Goal: Task Accomplishment & Management: Complete application form

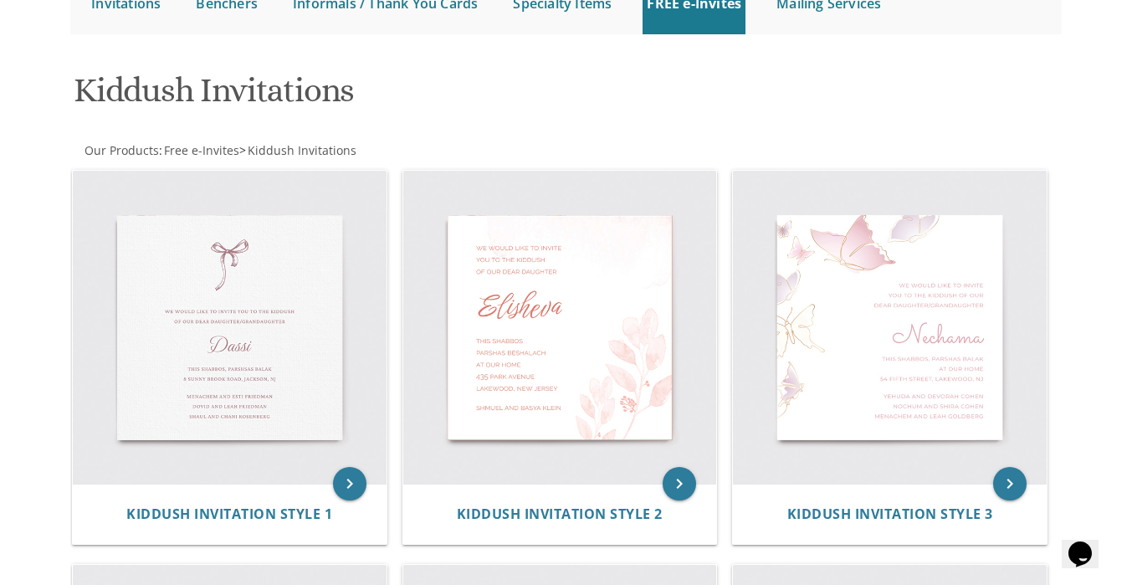
scroll to position [173, 0]
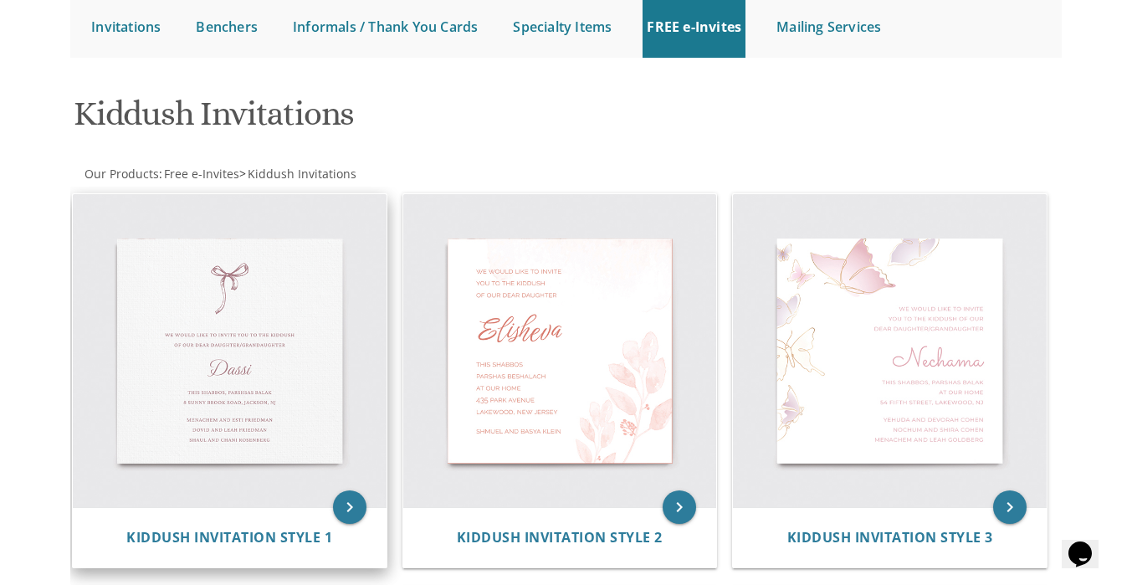
click at [228, 417] on img at bounding box center [230, 351] width 314 height 314
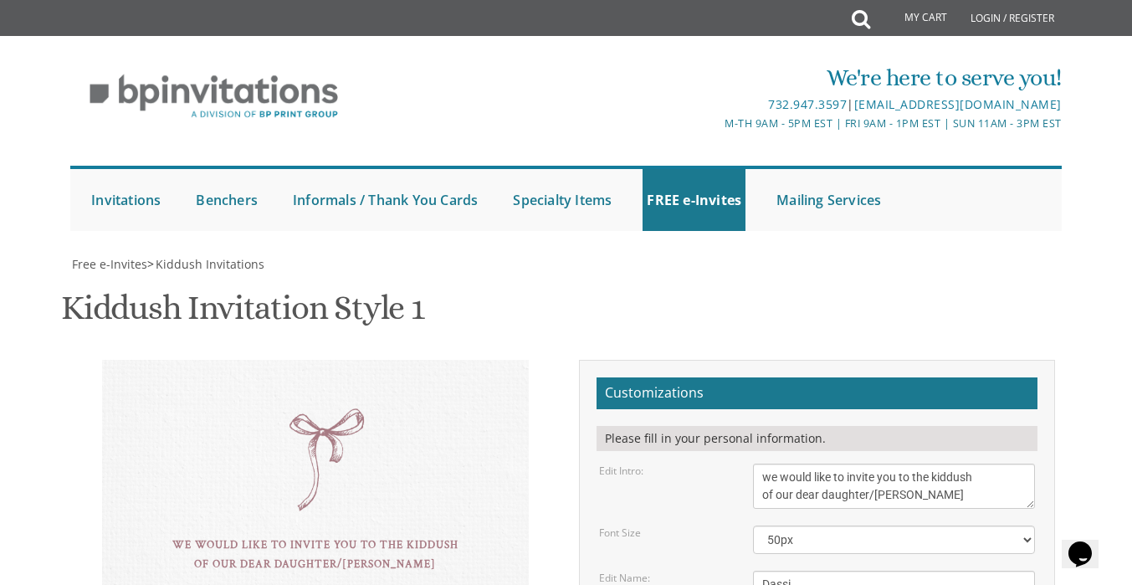
scroll to position [275, 0]
click at [799, 571] on textarea "Dassi" at bounding box center [894, 585] width 282 height 28
drag, startPoint x: 799, startPoint y: 308, endPoint x: 714, endPoint y: 322, distance: 86.5
click at [714, 571] on div "Edit Name: Dassi" at bounding box center [816, 585] width 460 height 28
type textarea "[PERSON_NAME]"
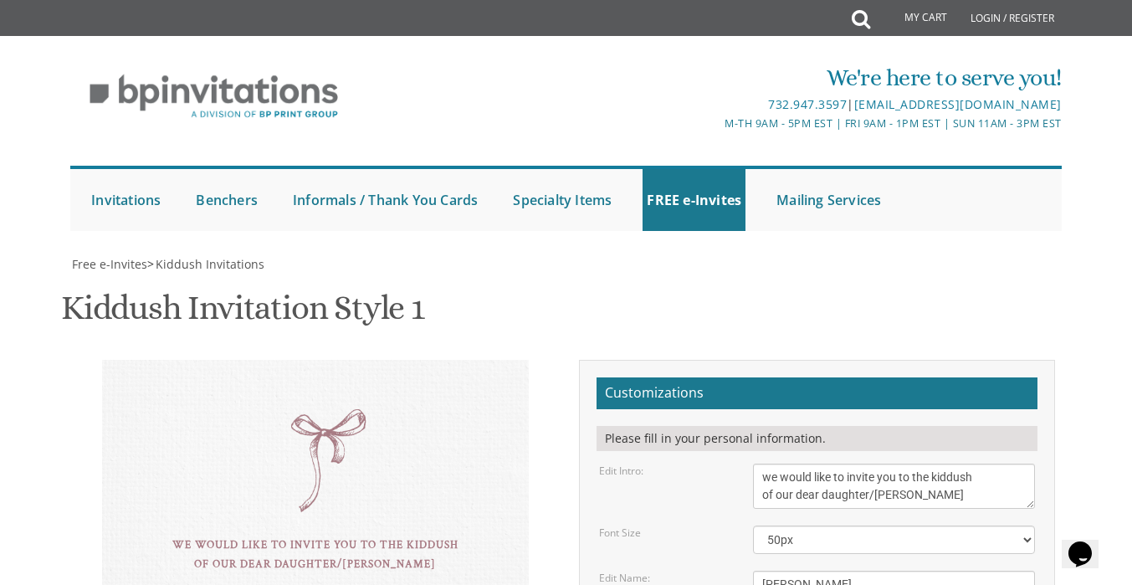
click at [301, 360] on div "we would like to invite you to the kiddush of our dear daughter/grandaughter Ah…" at bounding box center [315, 584] width 427 height 449
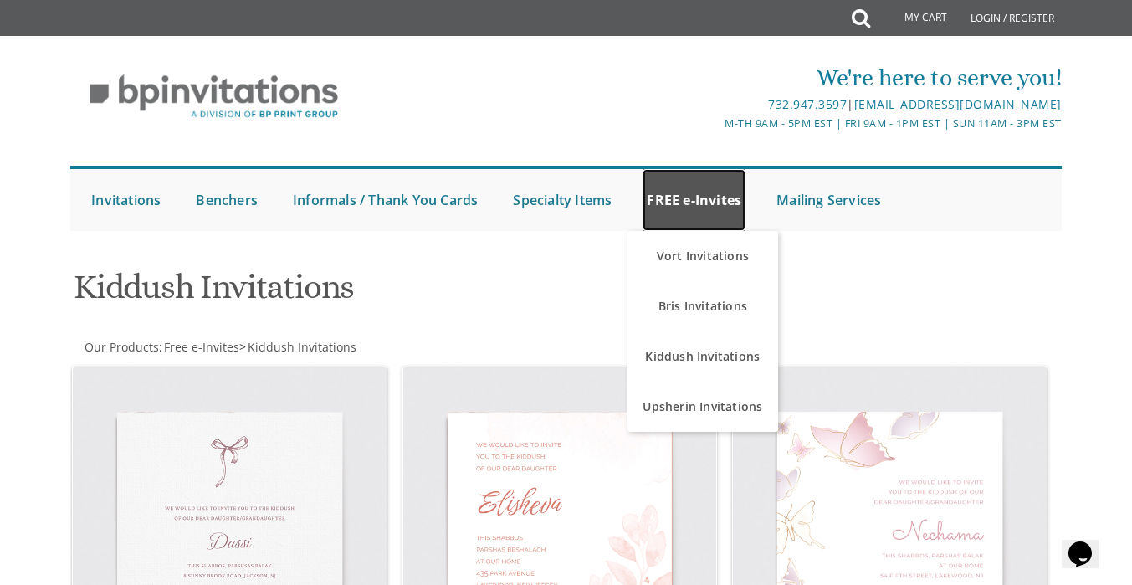
click at [679, 197] on link "FREE e-Invites" at bounding box center [693, 200] width 103 height 62
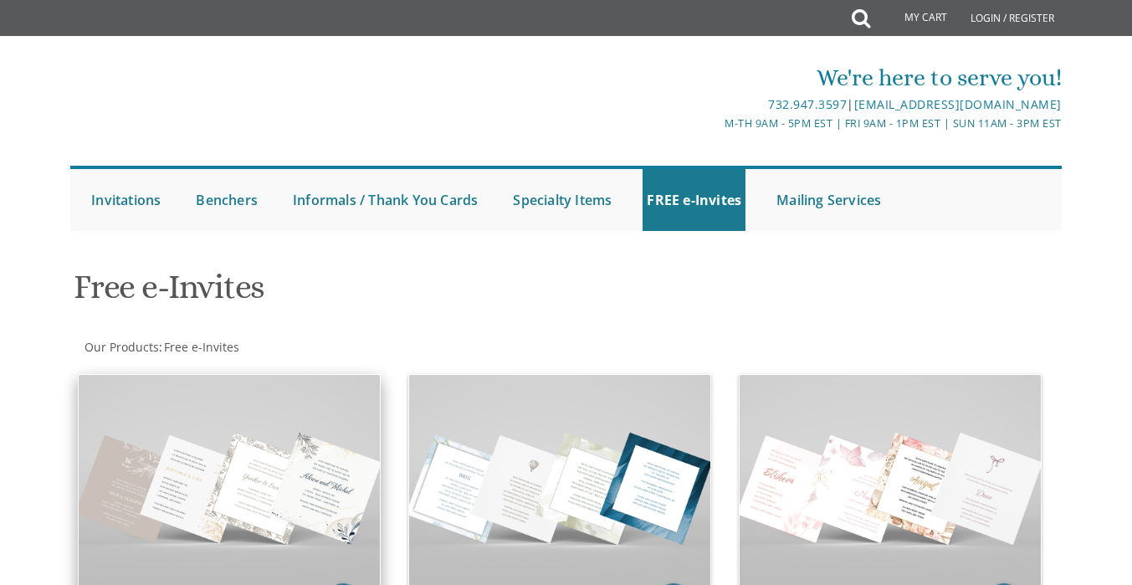
click at [238, 496] on img at bounding box center [229, 488] width 301 height 226
click at [240, 452] on img at bounding box center [229, 488] width 301 height 226
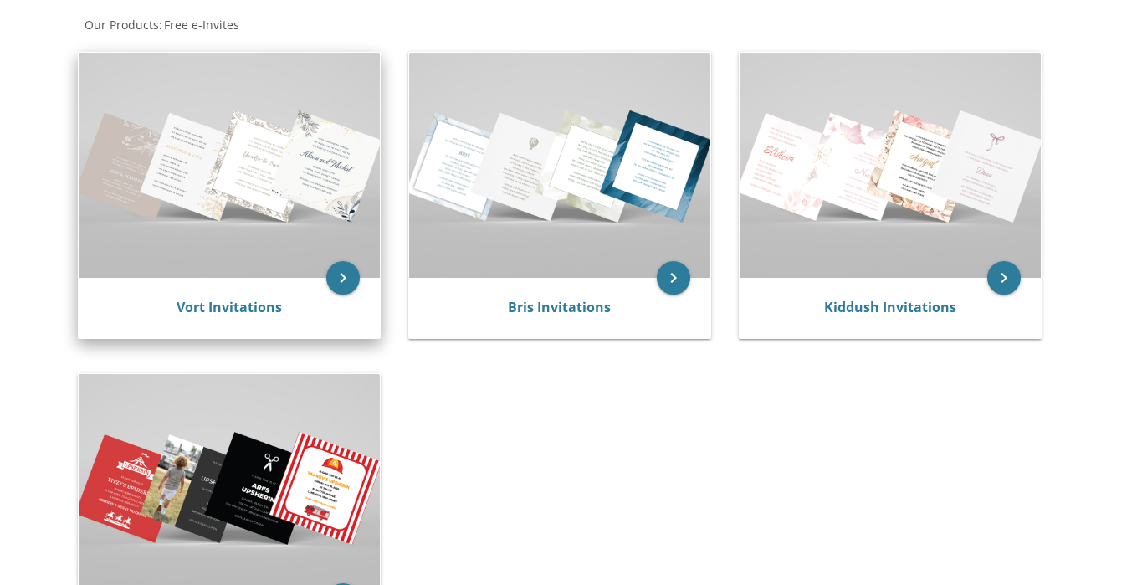
scroll to position [323, 0]
click at [259, 312] on link "Vort Invitations" at bounding box center [229, 306] width 105 height 18
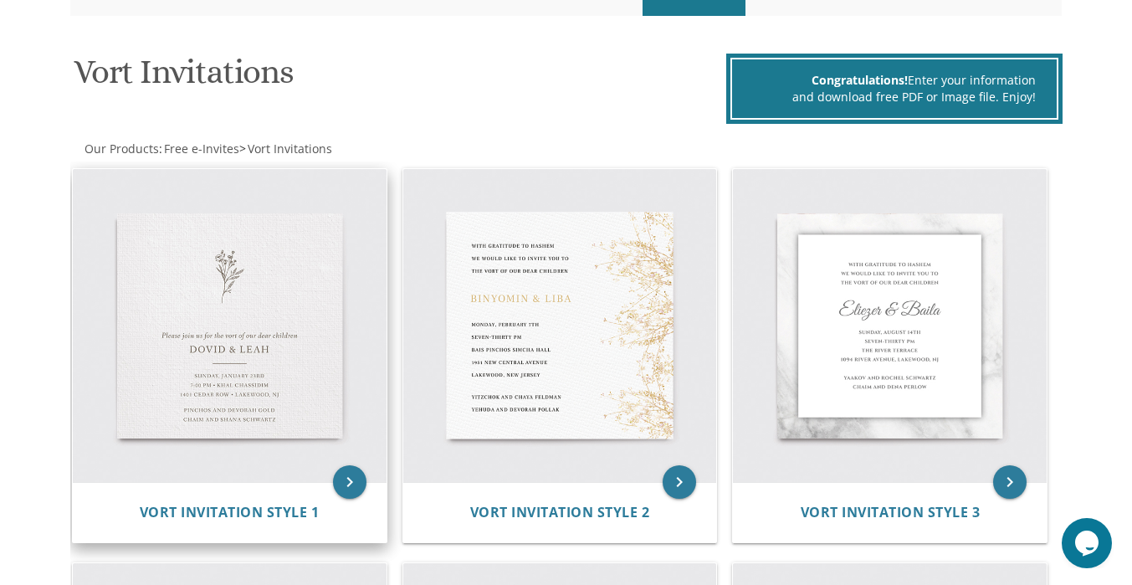
scroll to position [214, 0]
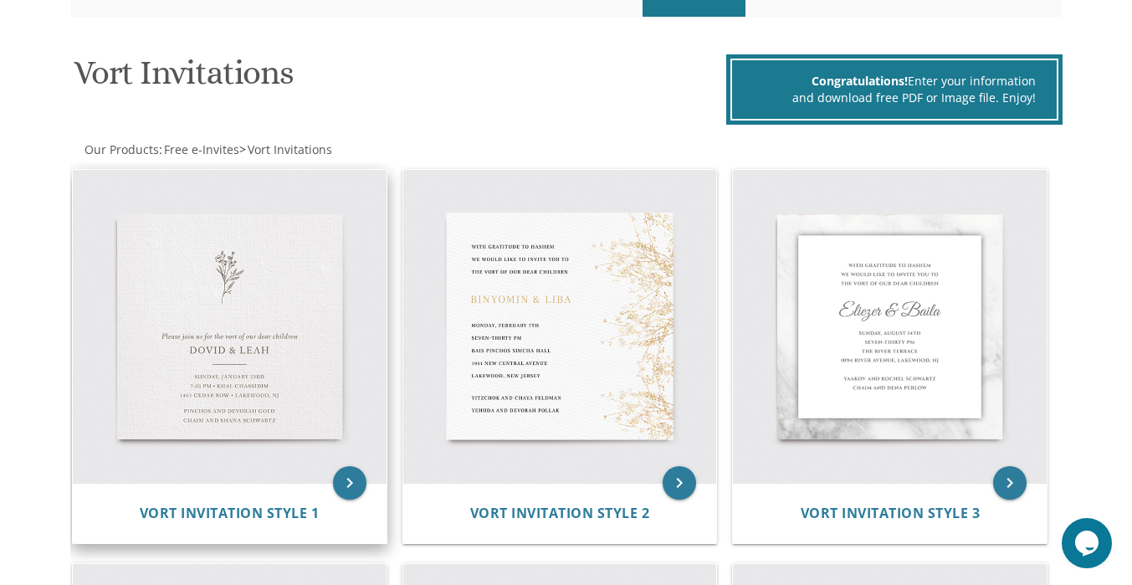
click at [225, 377] on img at bounding box center [230, 327] width 314 height 314
click at [276, 510] on span "Vort Invitation Style 1" at bounding box center [230, 513] width 180 height 18
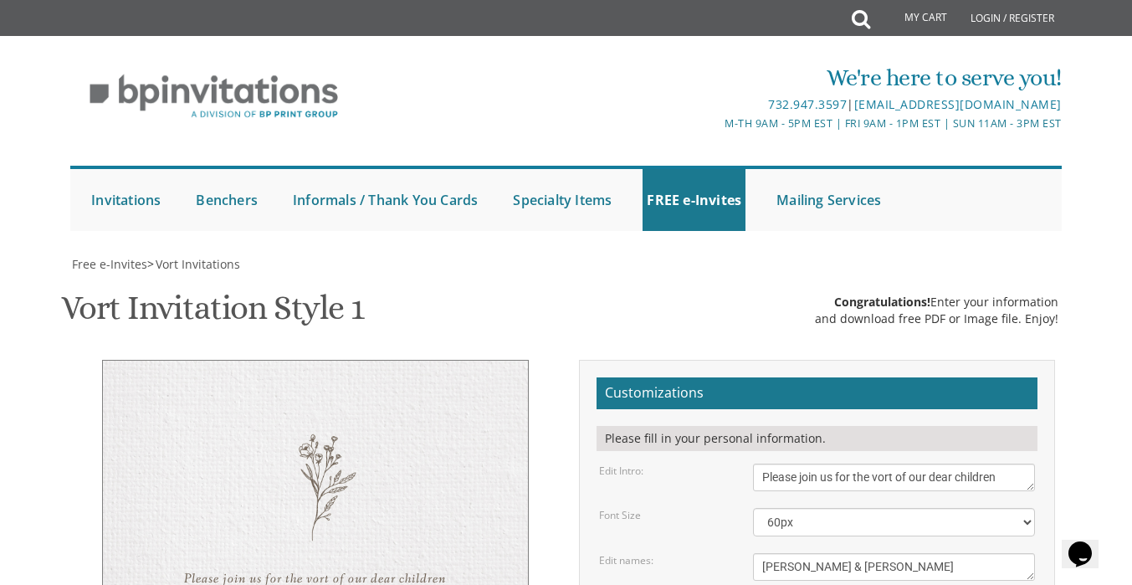
drag, startPoint x: 857, startPoint y: 356, endPoint x: 740, endPoint y: 350, distance: 117.3
click at [740, 553] on div "[PERSON_NAME] & [PERSON_NAME]" at bounding box center [893, 567] width 307 height 28
type textarea "[PERSON_NAME]"
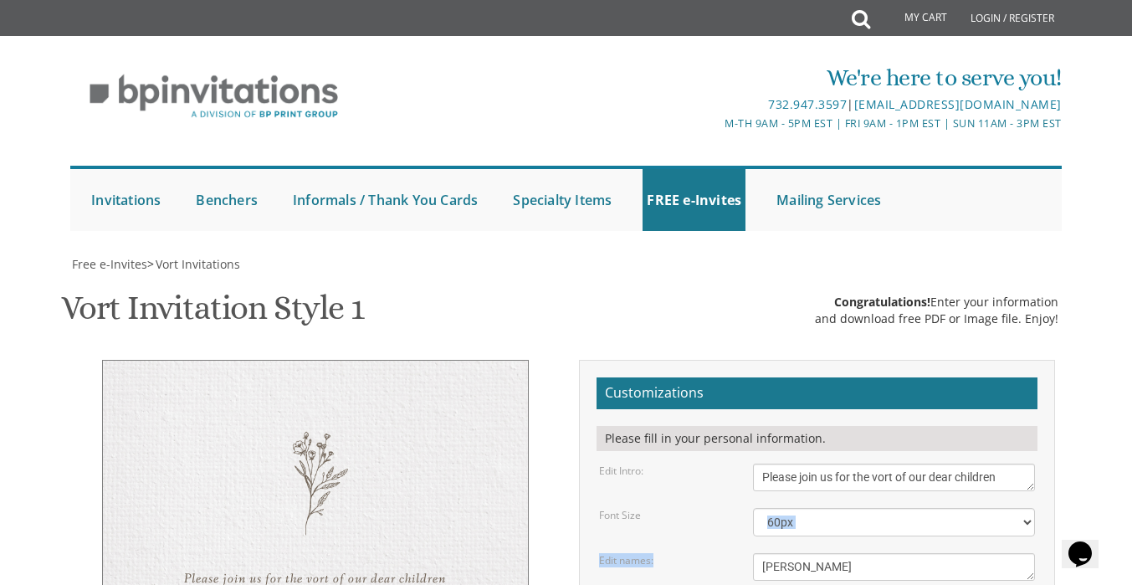
drag, startPoint x: 929, startPoint y: 244, endPoint x: 906, endPoint y: 223, distance: 31.4
click at [906, 508] on select "40px 50px 60px 70px 80px" at bounding box center [894, 522] width 282 height 28
click at [753, 508] on select "40px 50px 60px 70px 80px" at bounding box center [894, 522] width 282 height 28
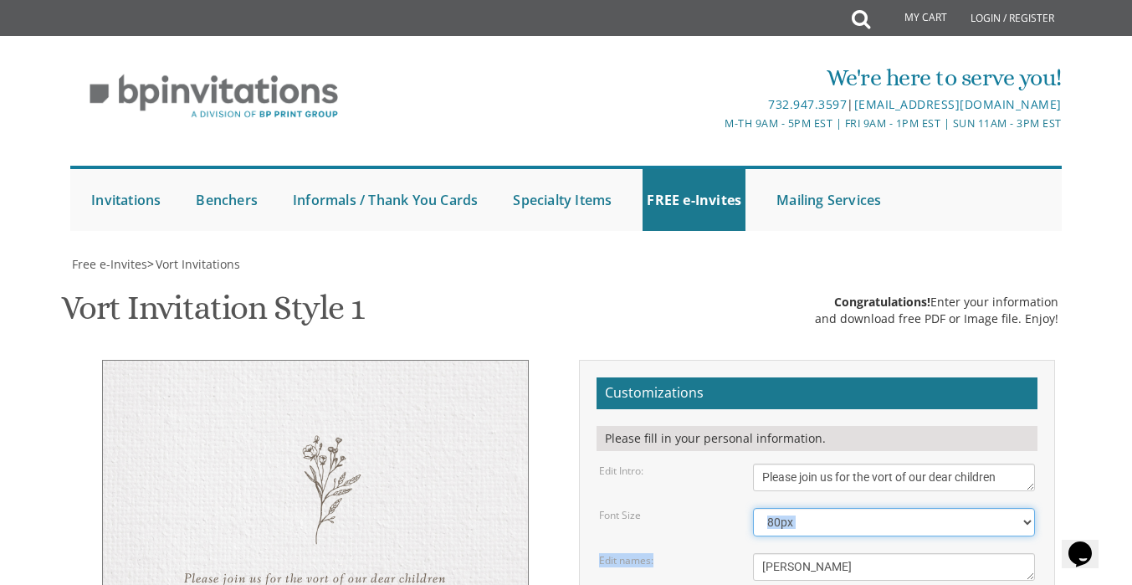
click at [818, 508] on select "40px 50px 60px 70px 80px" at bounding box center [894, 522] width 282 height 28
click at [753, 508] on select "40px 50px 60px 70px 80px" at bounding box center [894, 522] width 282 height 28
click at [804, 508] on select "40px 50px 60px 70px 80px" at bounding box center [894, 522] width 282 height 28
click at [753, 508] on select "40px 50px 60px 70px 80px" at bounding box center [894, 522] width 282 height 28
click at [790, 508] on select "40px 50px 60px 70px 80px" at bounding box center [894, 522] width 282 height 28
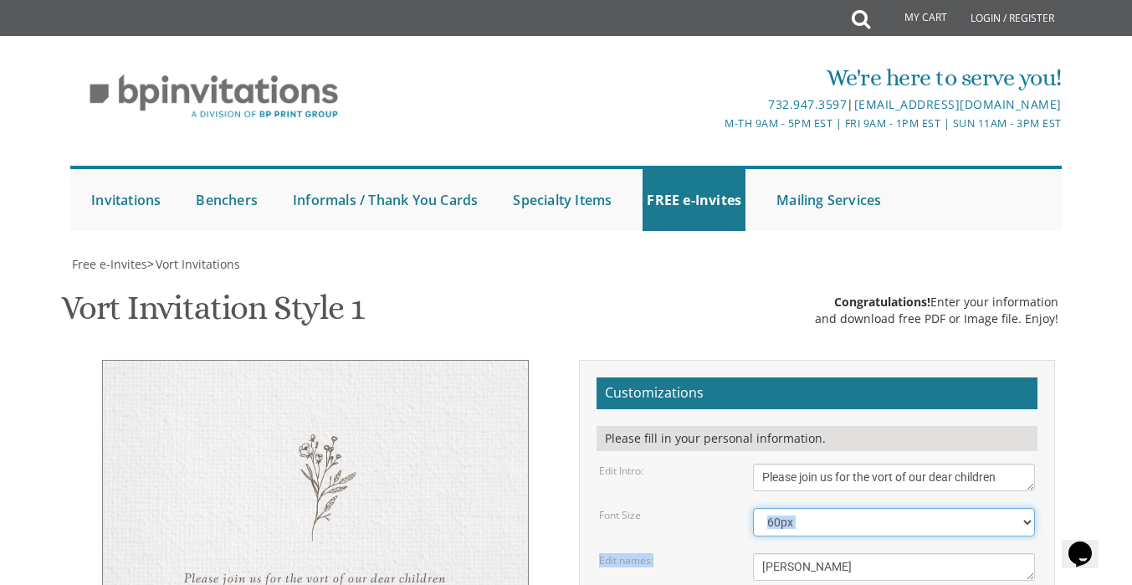
select select "40px"
click at [753, 508] on select "40px 50px 60px 70px 80px" at bounding box center [894, 522] width 282 height 28
